Goal: Find specific page/section: Find specific page/section

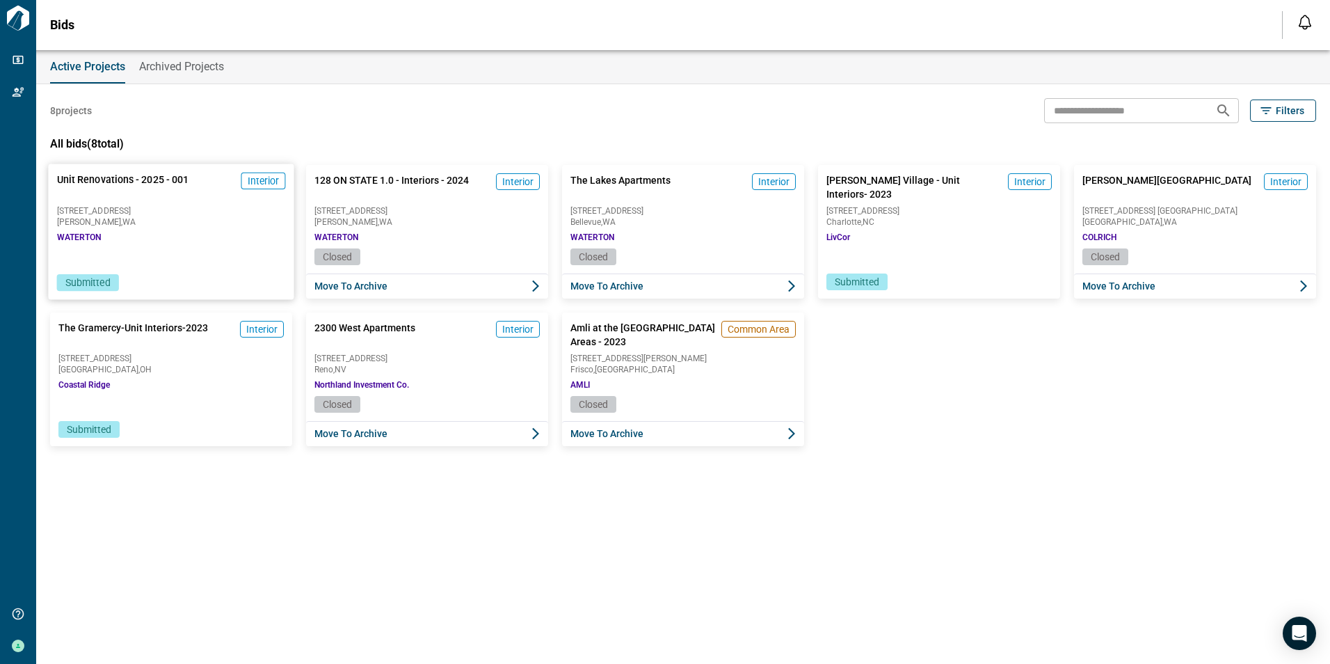
click at [172, 204] on div "Unit Renovations - 2025 - 001 Interior [STREET_ADDRESS][GEOGRAPHIC_DATA]" at bounding box center [171, 206] width 246 height 85
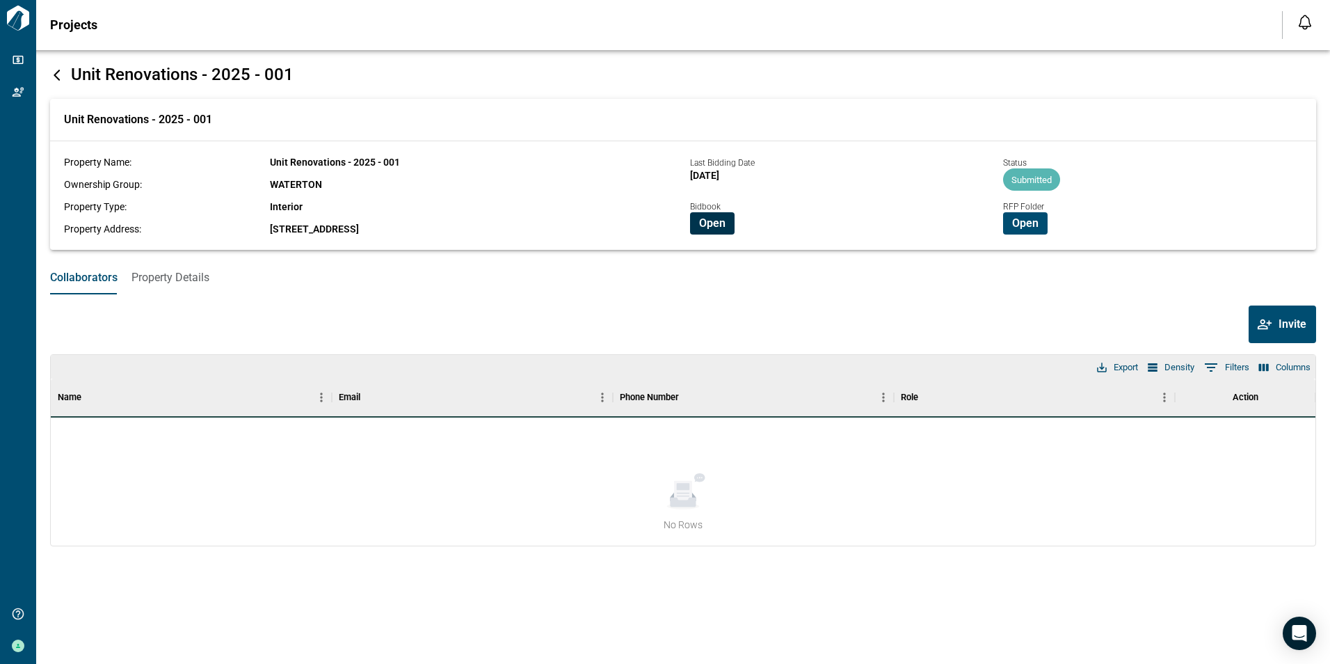
click at [712, 224] on span "Open" at bounding box center [712, 223] width 26 height 14
